Goal: Information Seeking & Learning: Learn about a topic

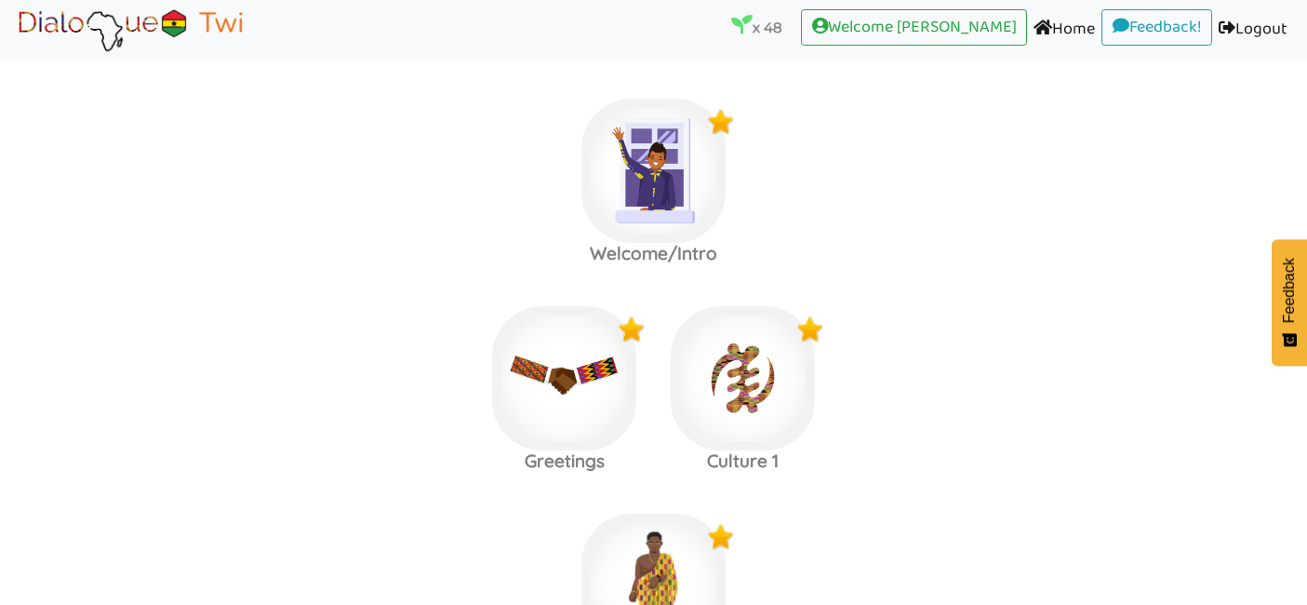
scroll to position [4384, 0]
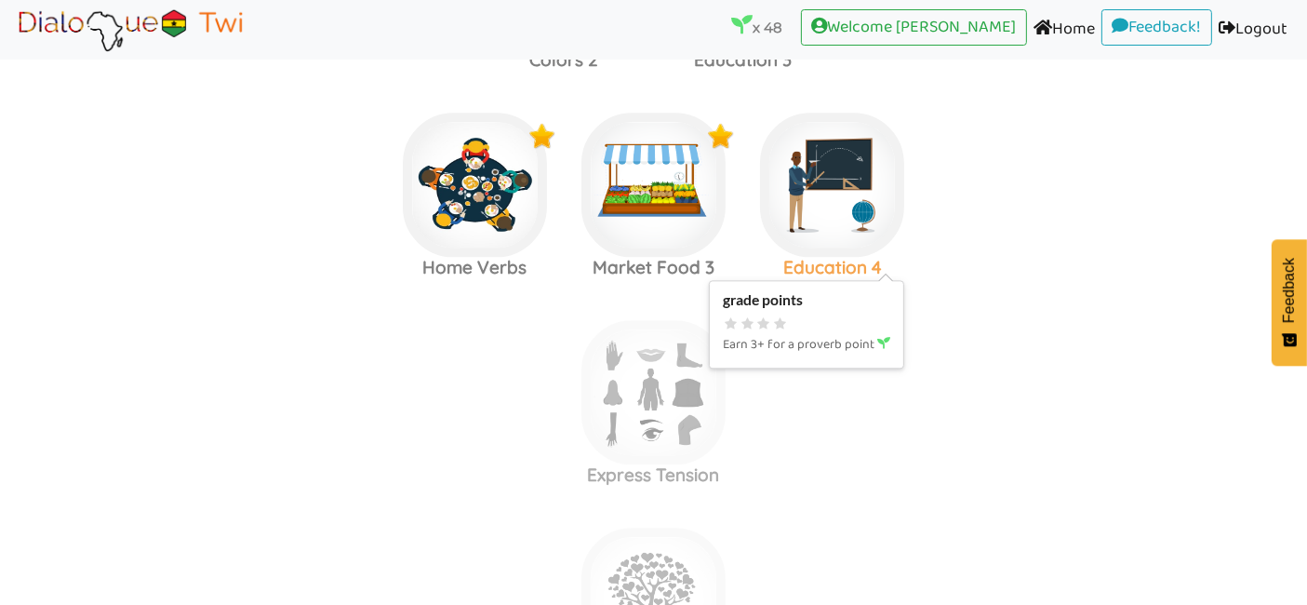
scroll to position [4342, 0]
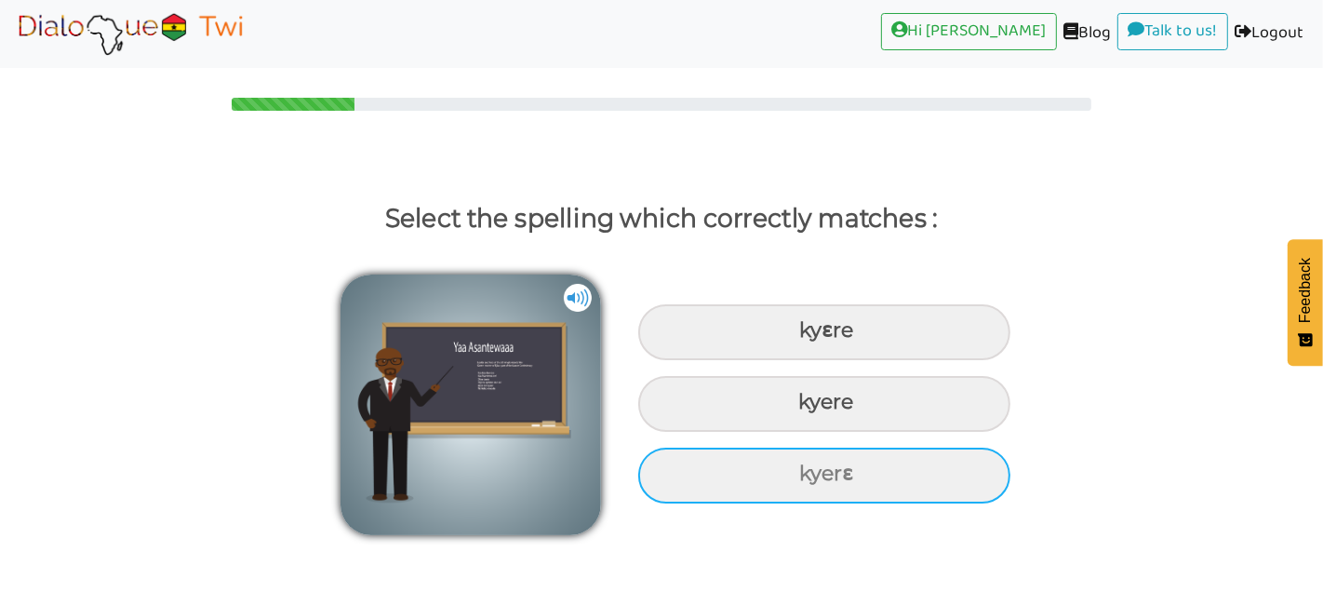
click at [849, 360] on div "kyerɛ" at bounding box center [824, 332] width 372 height 56
click at [807, 337] on input "kyerɛ" at bounding box center [801, 331] width 12 height 12
radio input "true"
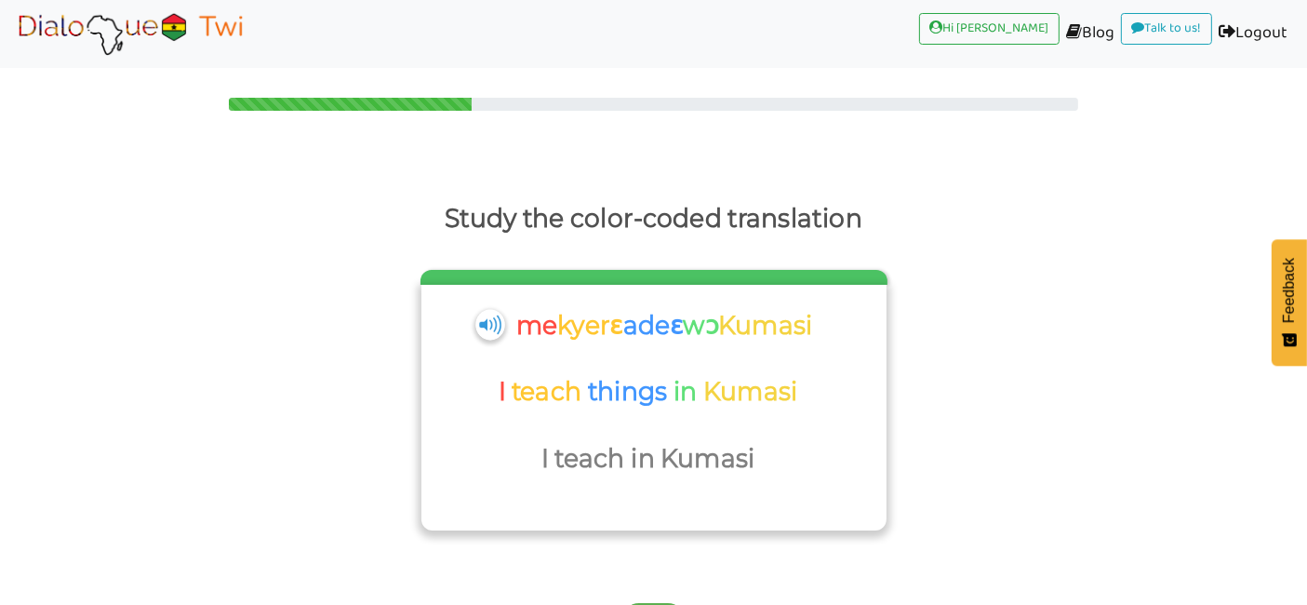
click at [486, 330] on img at bounding box center [489, 324] width 29 height 31
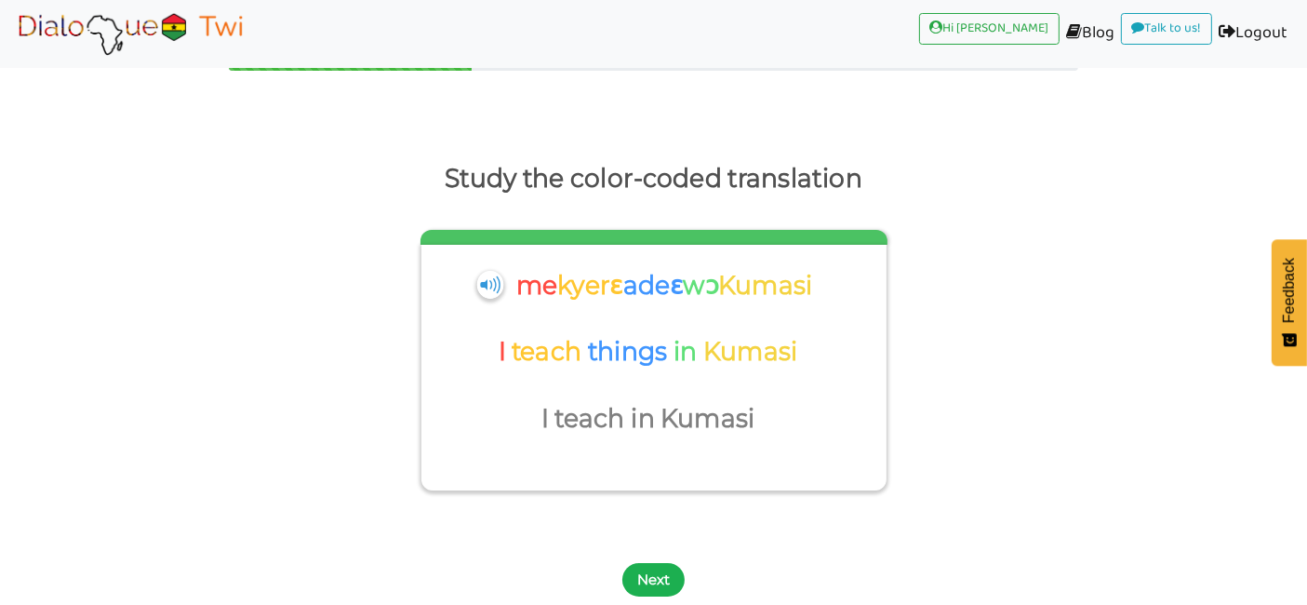
click at [670, 586] on button "Next" at bounding box center [653, 579] width 62 height 33
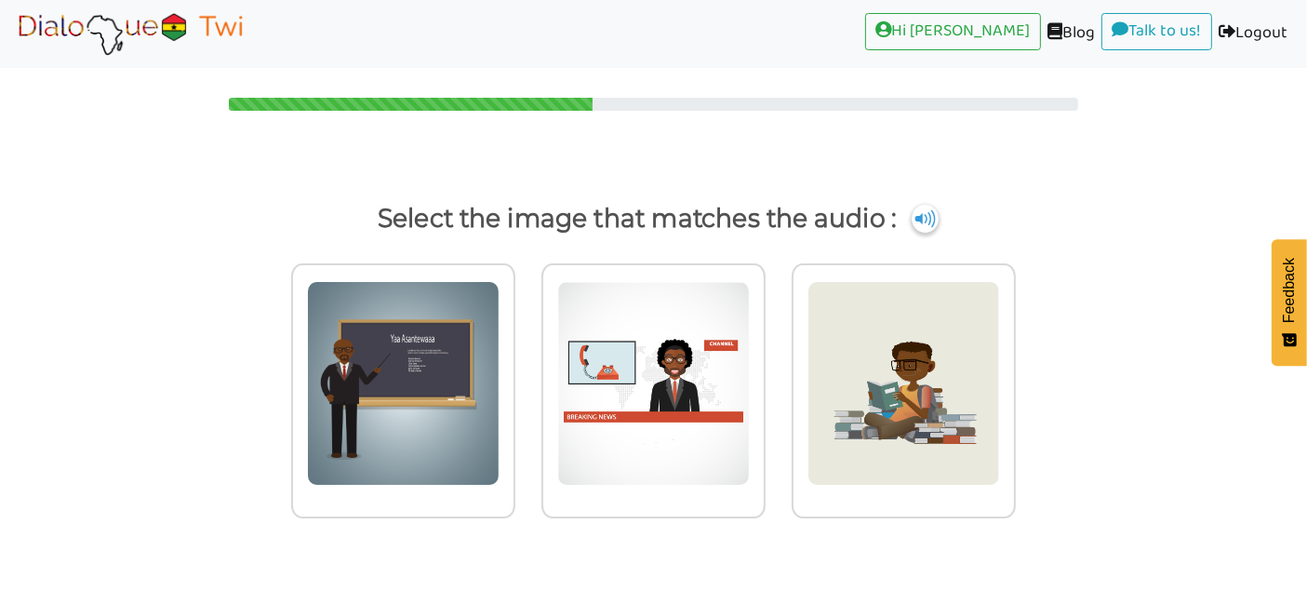
scroll to position [0, 0]
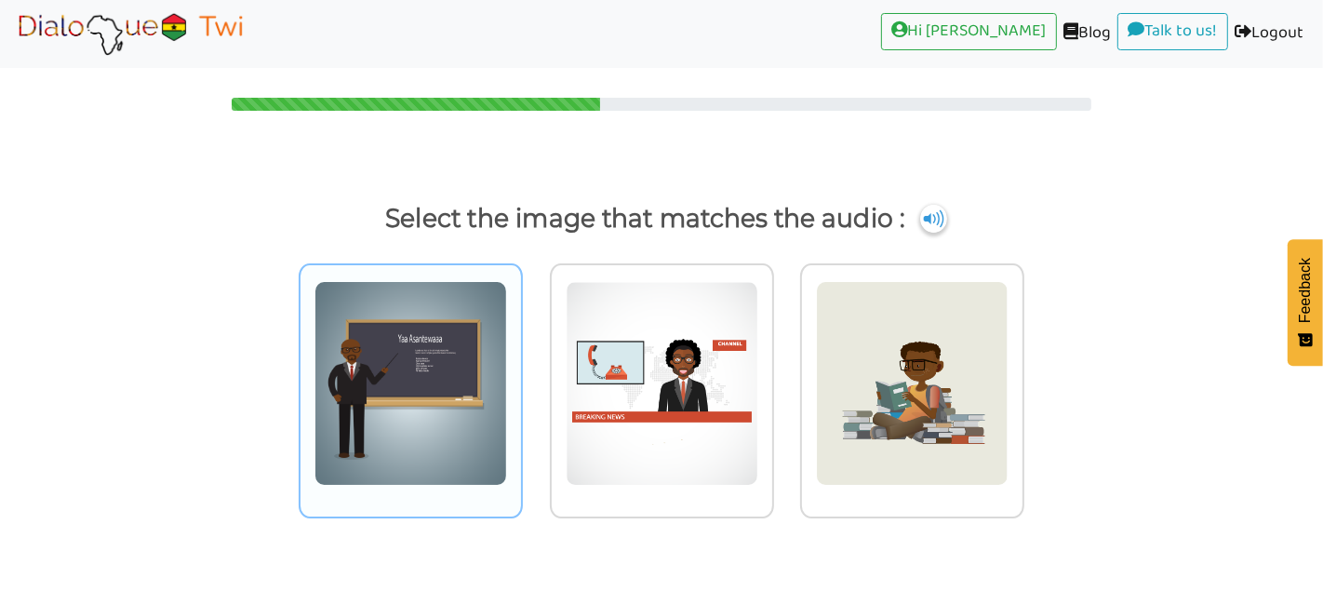
click at [392, 432] on img at bounding box center [410, 383] width 193 height 205
click at [521, 379] on input "radio" at bounding box center [528, 372] width 14 height 14
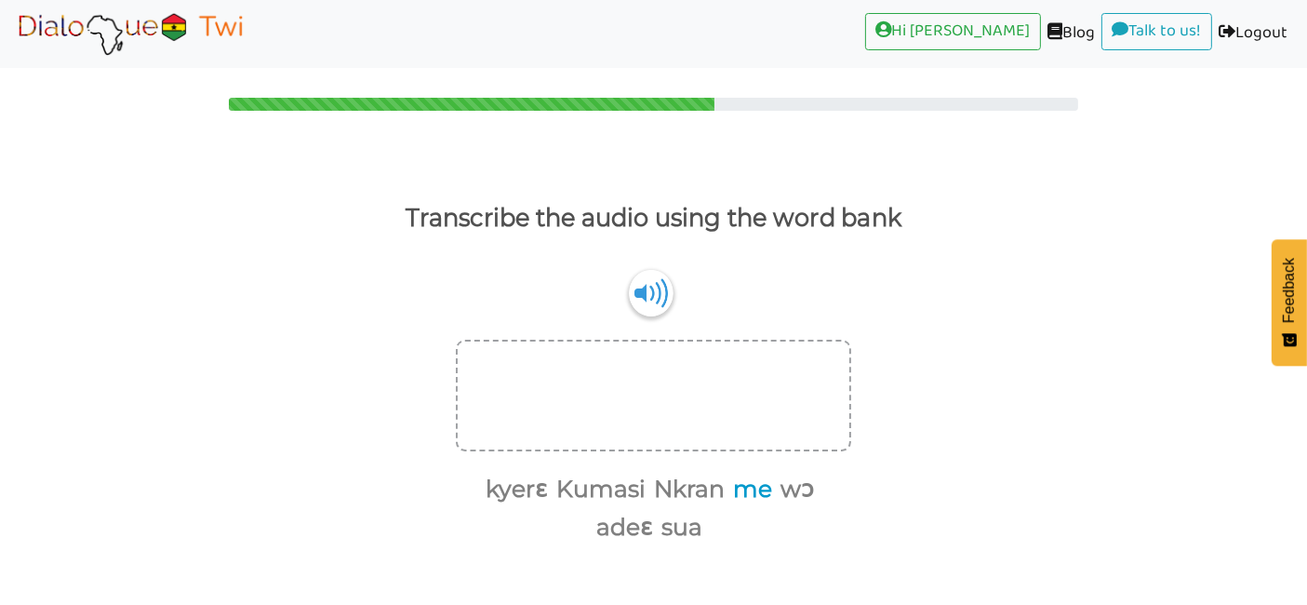
click at [757, 494] on button "me" at bounding box center [749, 489] width 46 height 35
click at [504, 477] on button "kyerɛ" at bounding box center [505, 489] width 69 height 35
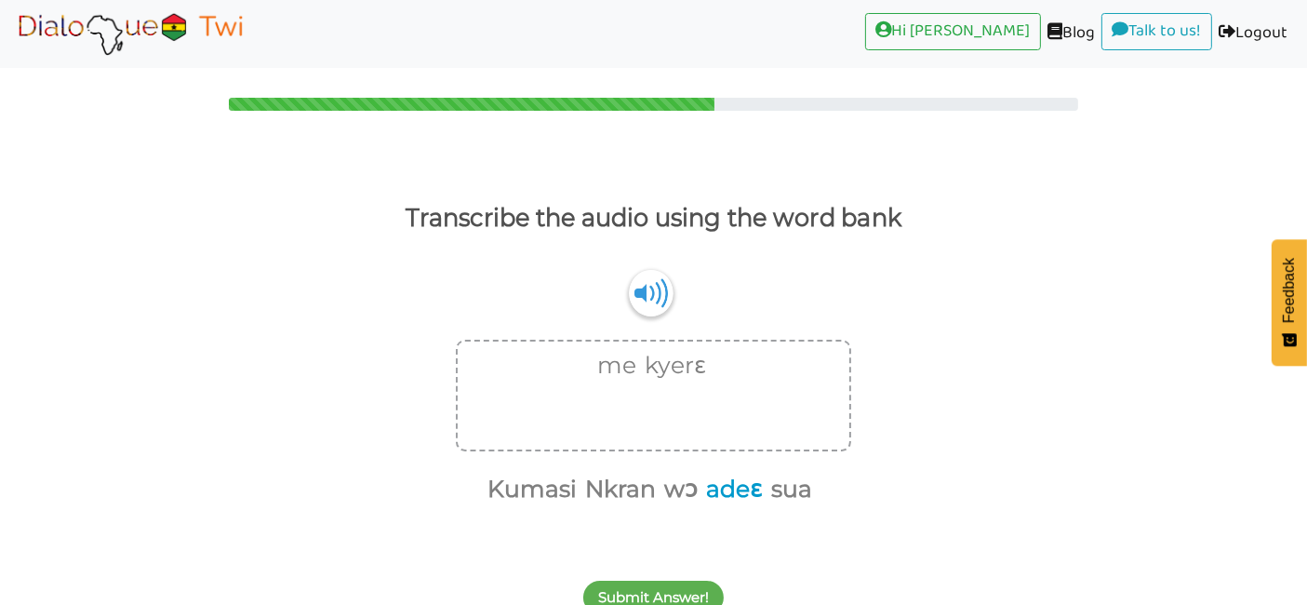
click at [746, 490] on button "adeɛ" at bounding box center [730, 489] width 63 height 35
click at [699, 491] on button "wɔ" at bounding box center [710, 489] width 40 height 35
click at [574, 476] on button "Kumasi" at bounding box center [583, 489] width 96 height 35
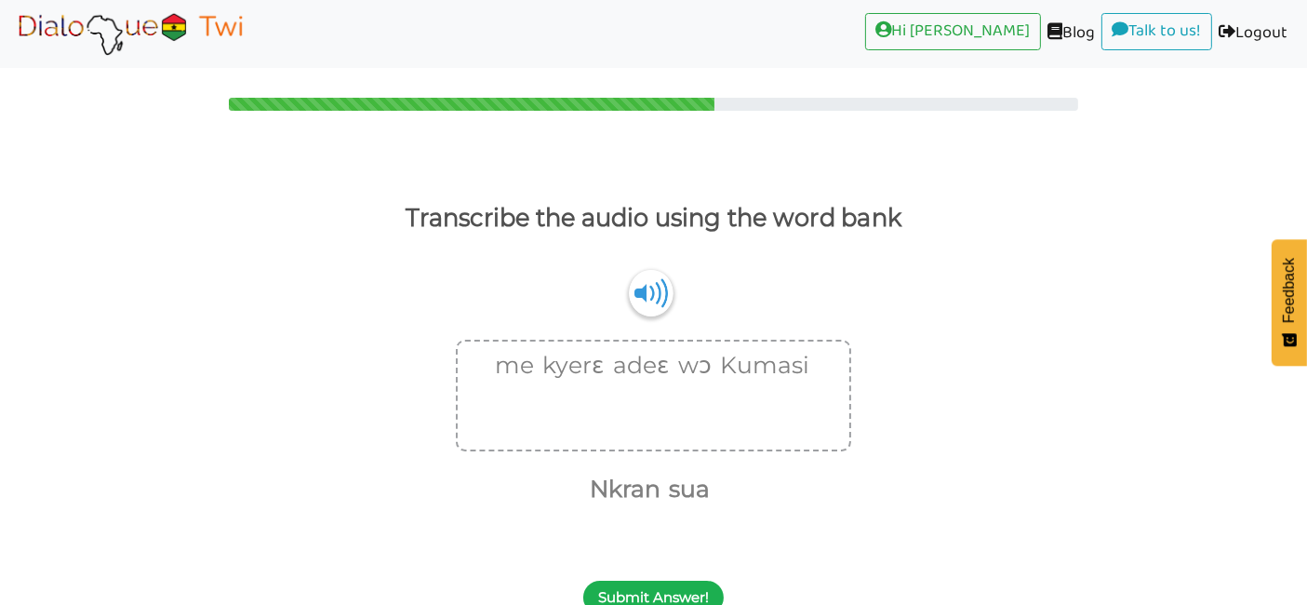
click at [651, 584] on button "Submit Answer!" at bounding box center [653, 596] width 140 height 33
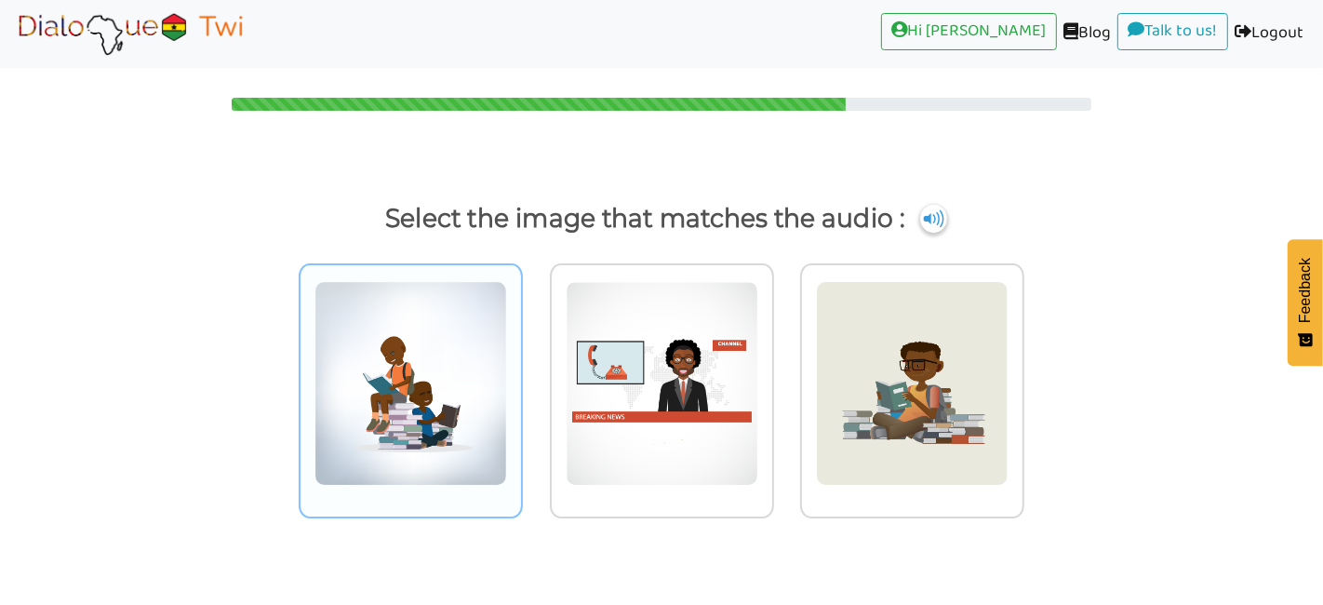
click at [409, 426] on img at bounding box center [410, 383] width 193 height 205
click at [521, 379] on input "radio" at bounding box center [528, 372] width 14 height 14
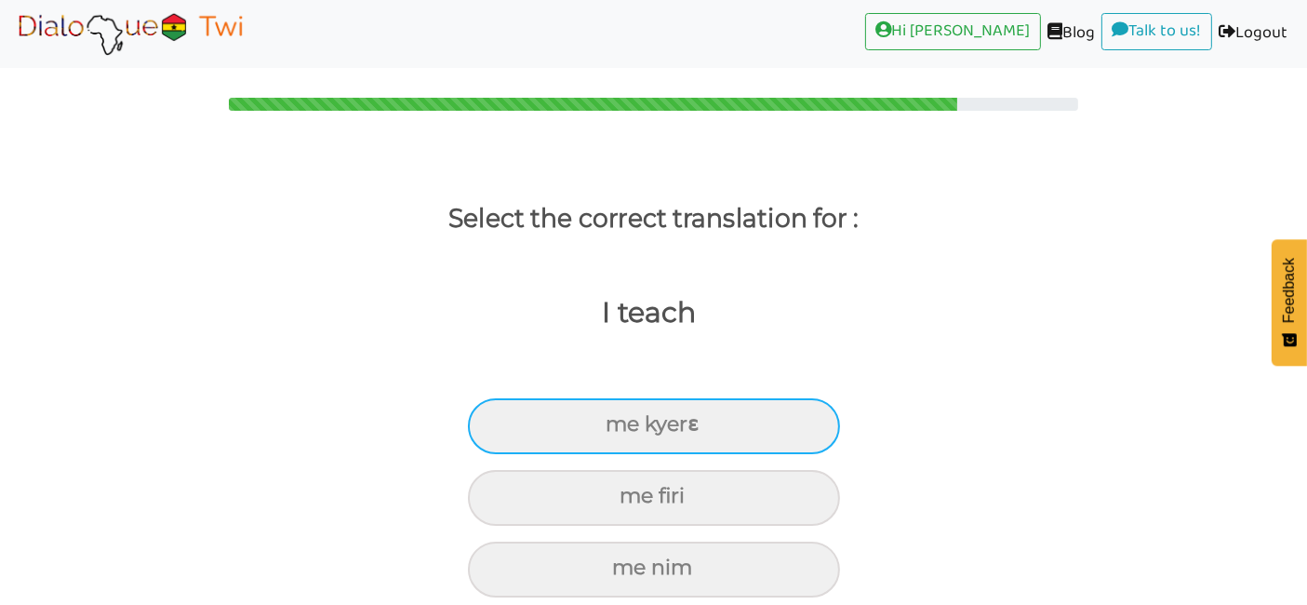
click at [651, 435] on div "me kyerɛ" at bounding box center [654, 426] width 372 height 56
click at [620, 431] on input "me kyerɛ" at bounding box center [614, 425] width 12 height 12
radio input "true"
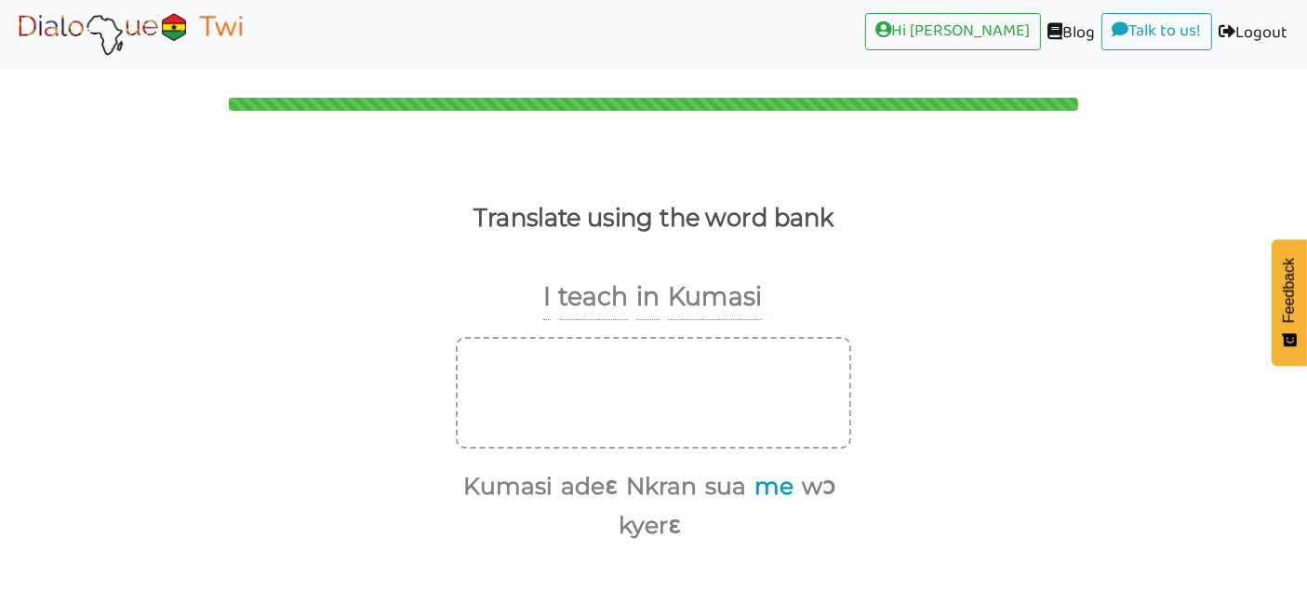
click at [771, 485] on button "me" at bounding box center [772, 486] width 46 height 35
click at [652, 519] on button "kyerɛ" at bounding box center [646, 525] width 69 height 35
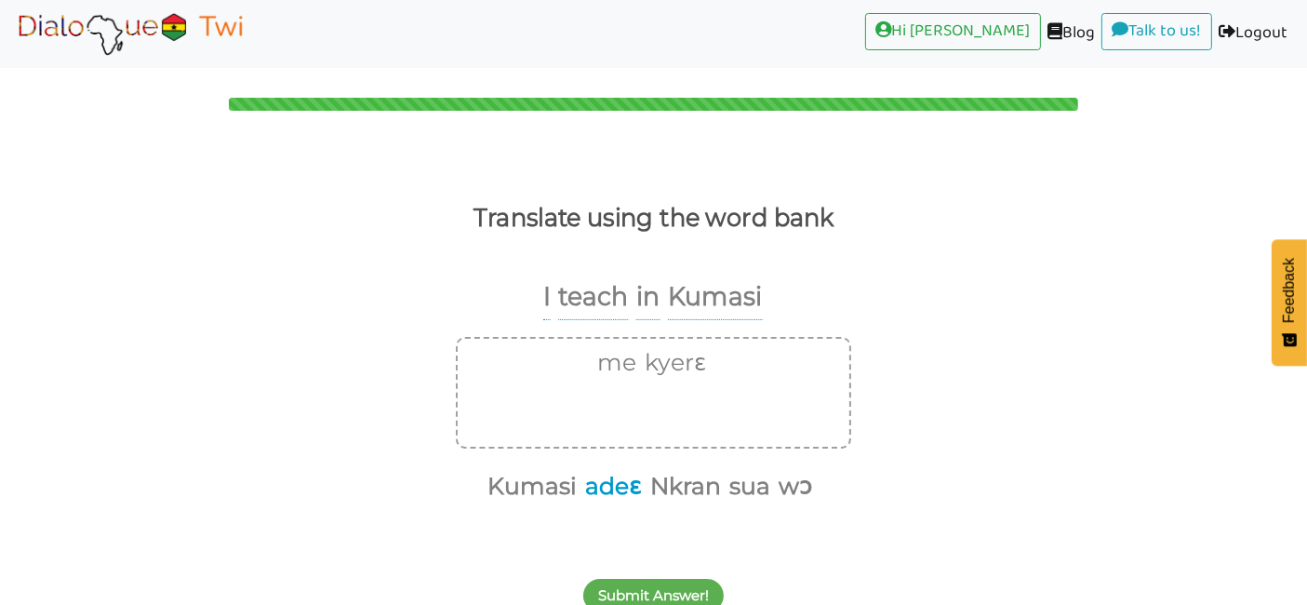
click at [628, 493] on button "adeɛ" at bounding box center [610, 486] width 63 height 35
click at [762, 495] on button "wɔ" at bounding box center [759, 486] width 40 height 35
click at [600, 493] on button "Kumasi" at bounding box center [583, 486] width 96 height 35
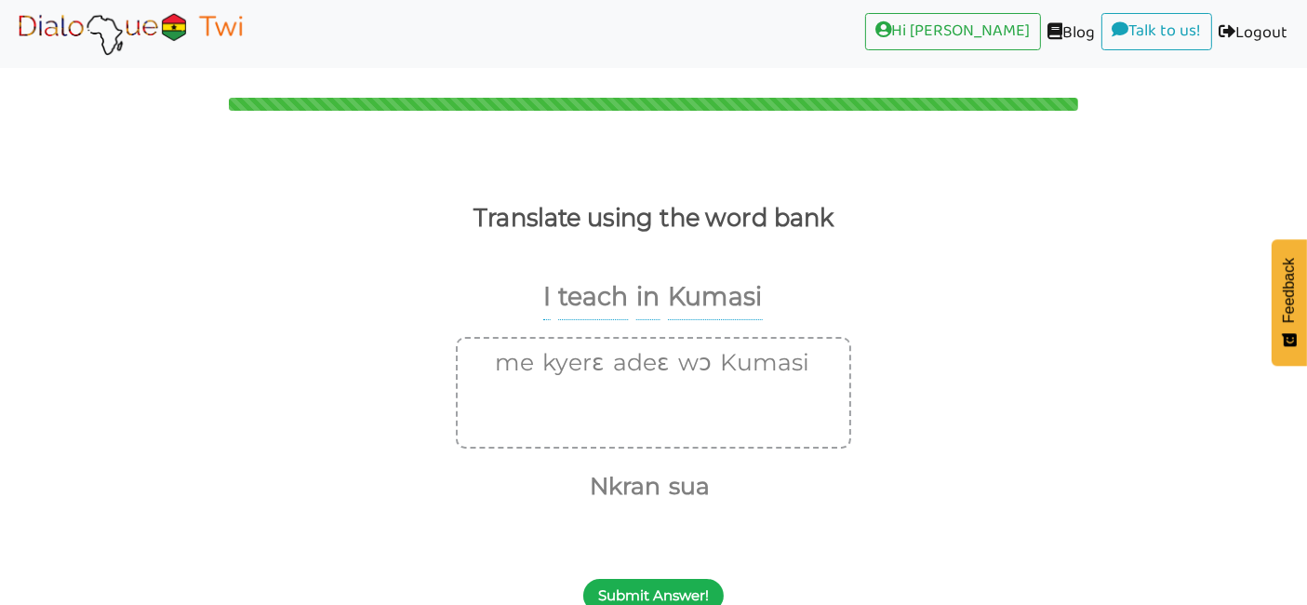
click at [667, 591] on button "Submit Answer!" at bounding box center [653, 595] width 140 height 33
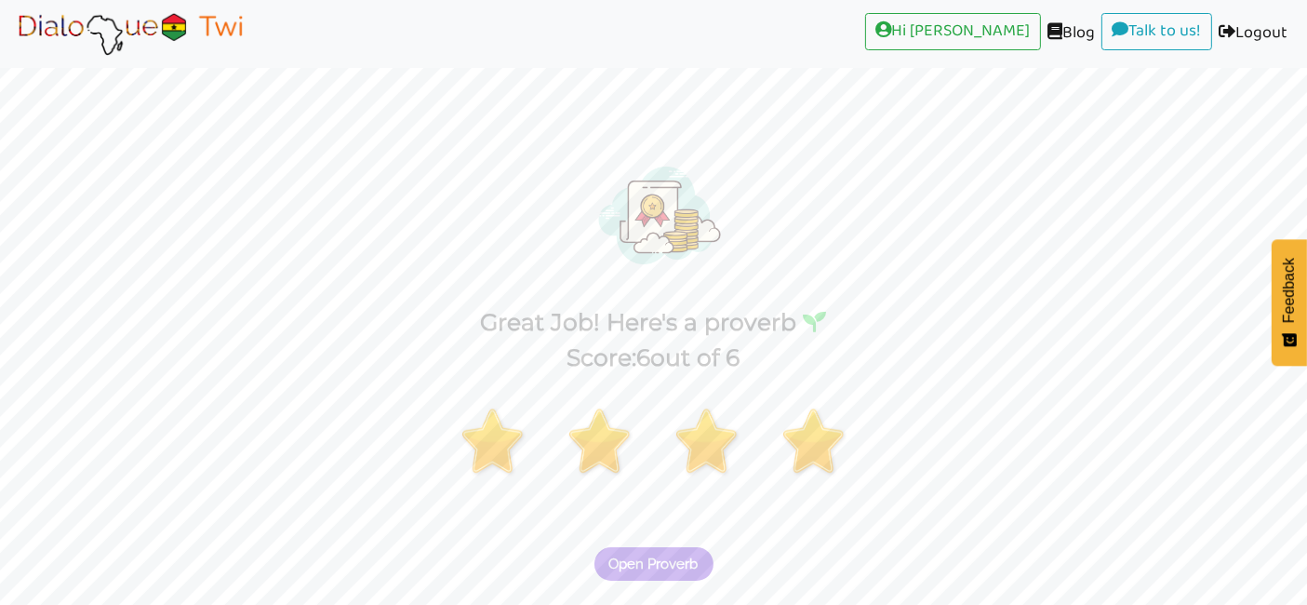
click at [647, 569] on span "Open Proverb" at bounding box center [653, 563] width 89 height 17
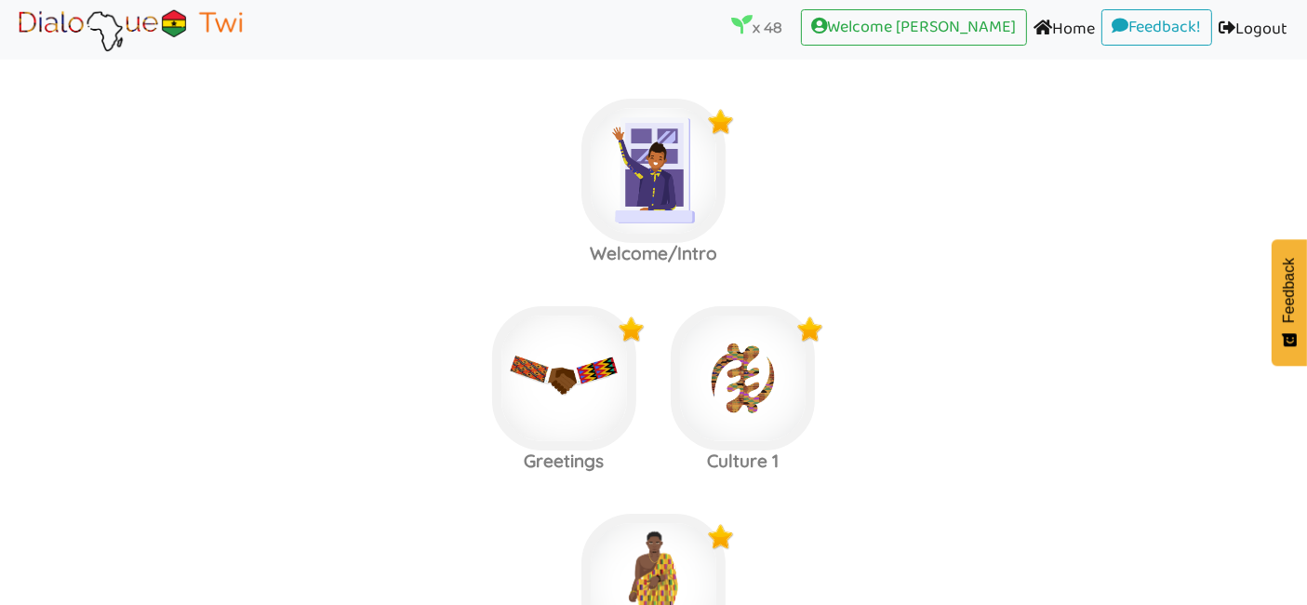
scroll to position [4384, 0]
